Goal: Find specific fact

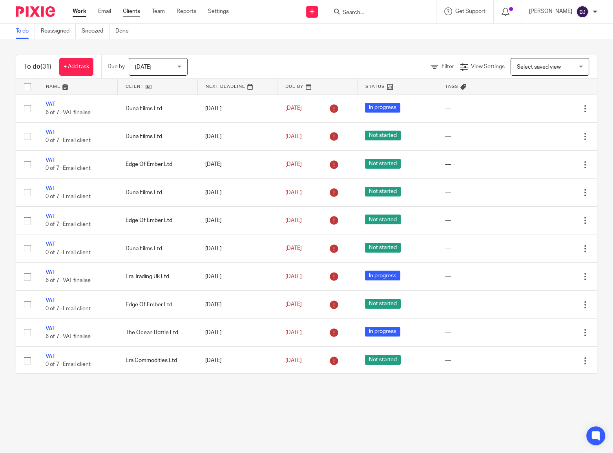
click at [137, 14] on link "Clients" at bounding box center [131, 11] width 17 height 8
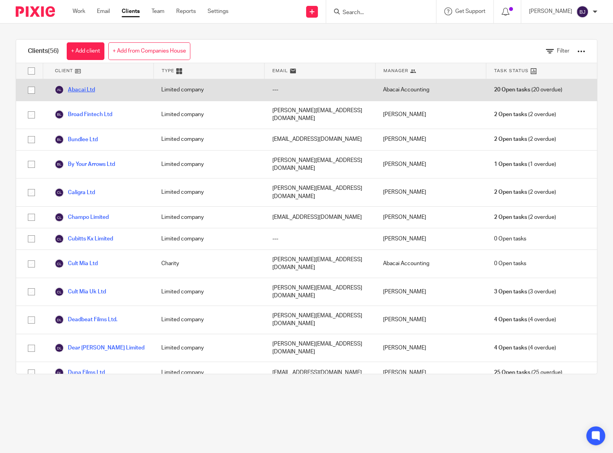
click at [71, 94] on link "Abacai Ltd" at bounding box center [75, 89] width 40 height 9
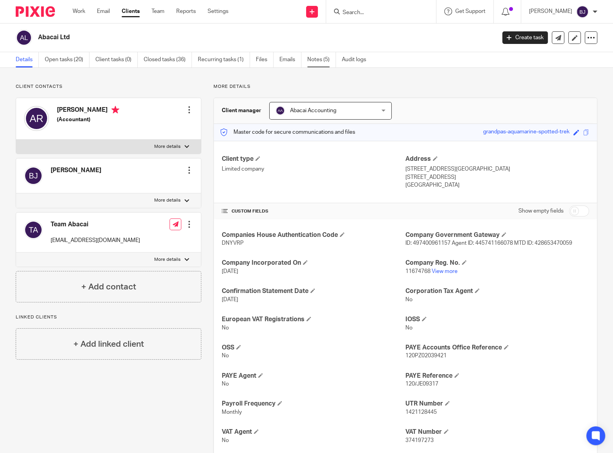
click at [310, 62] on link "Notes (5)" at bounding box center [321, 59] width 29 height 15
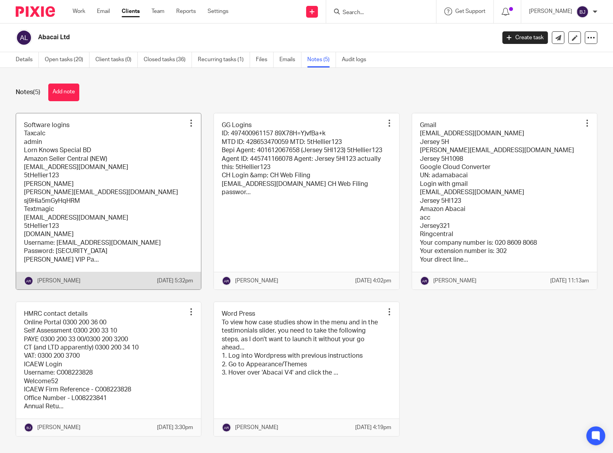
click at [150, 176] on link at bounding box center [108, 201] width 185 height 176
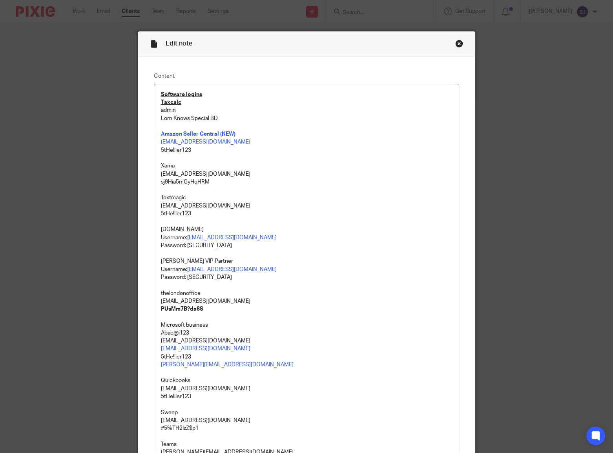
scroll to position [870, 0]
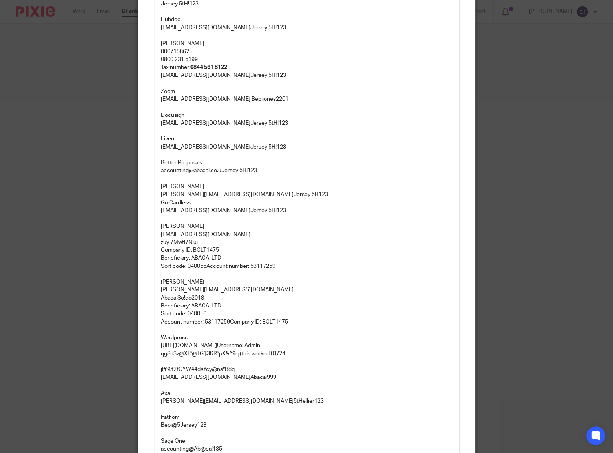
click at [187, 233] on p "[PERSON_NAME] [EMAIL_ADDRESS][DOMAIN_NAME] zuyI7MwtI7Nlui Company ID: BCLT1475 …" at bounding box center [307, 247] width 292 height 48
copy p "[PERSON_NAME] [EMAIL_ADDRESS][DOMAIN_NAME] zuyI7MwtI7Nlui Company ID: BCLT1475 …"
click at [239, 239] on p "[PERSON_NAME] [EMAIL_ADDRESS][DOMAIN_NAME] zuyI7MwtI7Nlui Company ID: BCLT1475 …" at bounding box center [307, 247] width 292 height 48
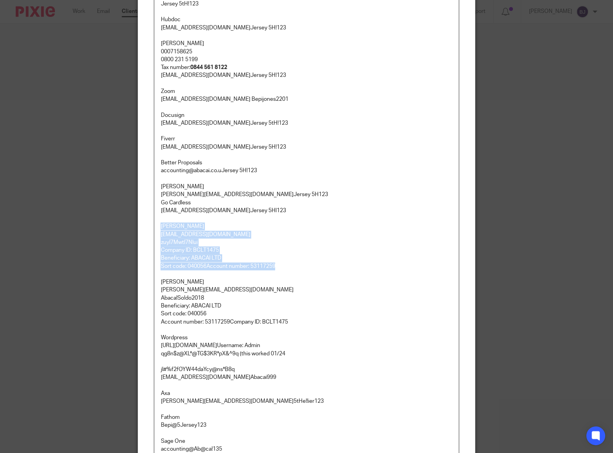
click at [236, 233] on p "[PERSON_NAME] [EMAIL_ADDRESS][DOMAIN_NAME] zuyI7MwtI7Nlui Company ID: BCLT1475 …" at bounding box center [307, 247] width 292 height 48
drag, startPoint x: 229, startPoint y: 233, endPoint x: 157, endPoint y: 236, distance: 71.9
click at [157, 236] on div "Software logins Taxcalc admin Lorn Knows Special BD Amazon Seller Central (NEW)…" at bounding box center [306, 248] width 304 height 2069
copy p "[EMAIL_ADDRESS][DOMAIN_NAME]"
drag, startPoint x: 203, startPoint y: 245, endPoint x: 159, endPoint y: 244, distance: 44.4
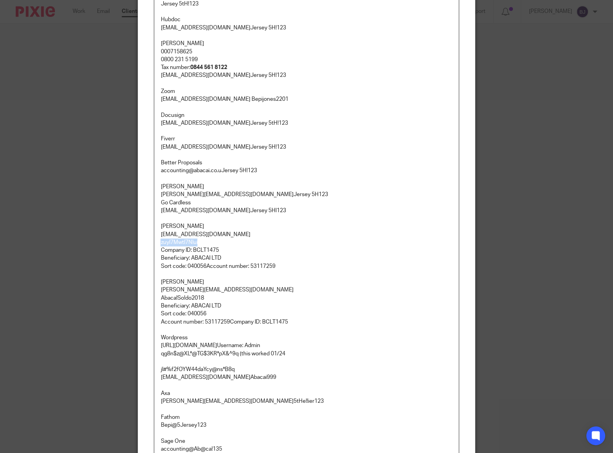
click at [161, 244] on p "[PERSON_NAME] [EMAIL_ADDRESS][DOMAIN_NAME] zuyI7MwtI7Nlui Company ID: BCLT1475 …" at bounding box center [307, 247] width 292 height 48
copy p "zuyI7MwtI7Nlui"
